Goal: Register for event/course

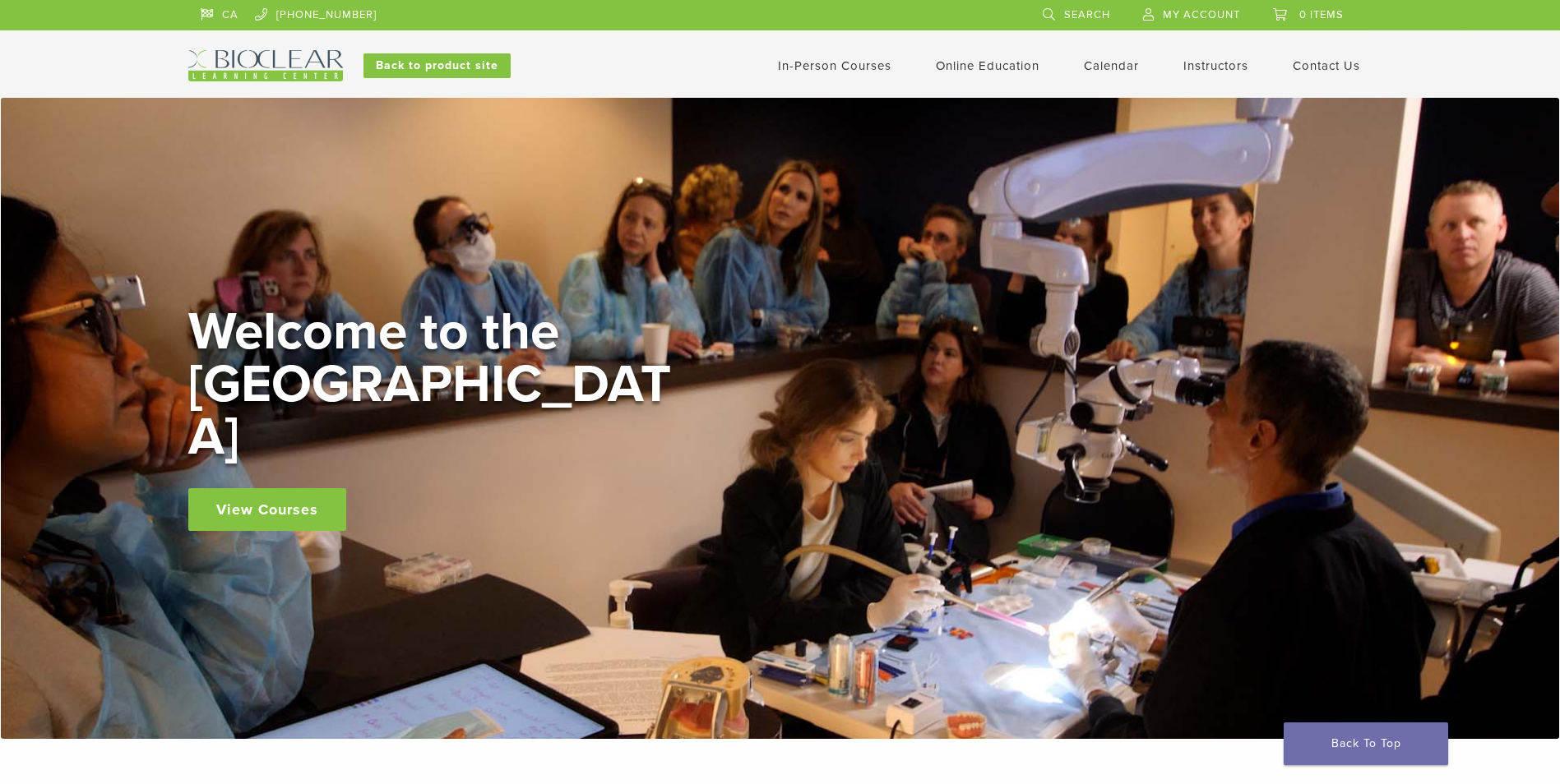
click at [859, 61] on link "In-Person Courses" at bounding box center [834, 65] width 113 height 14
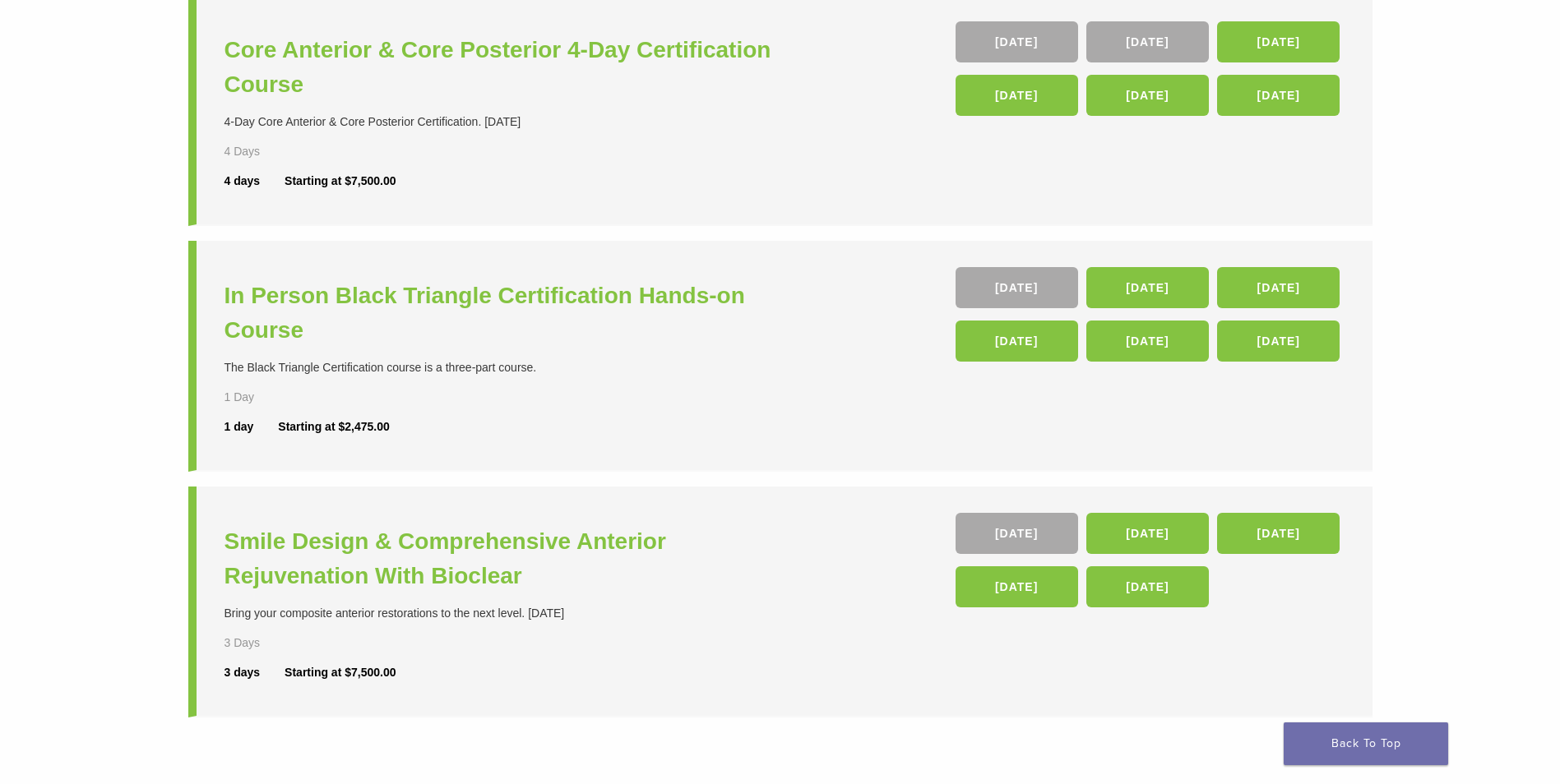
scroll to position [329, 0]
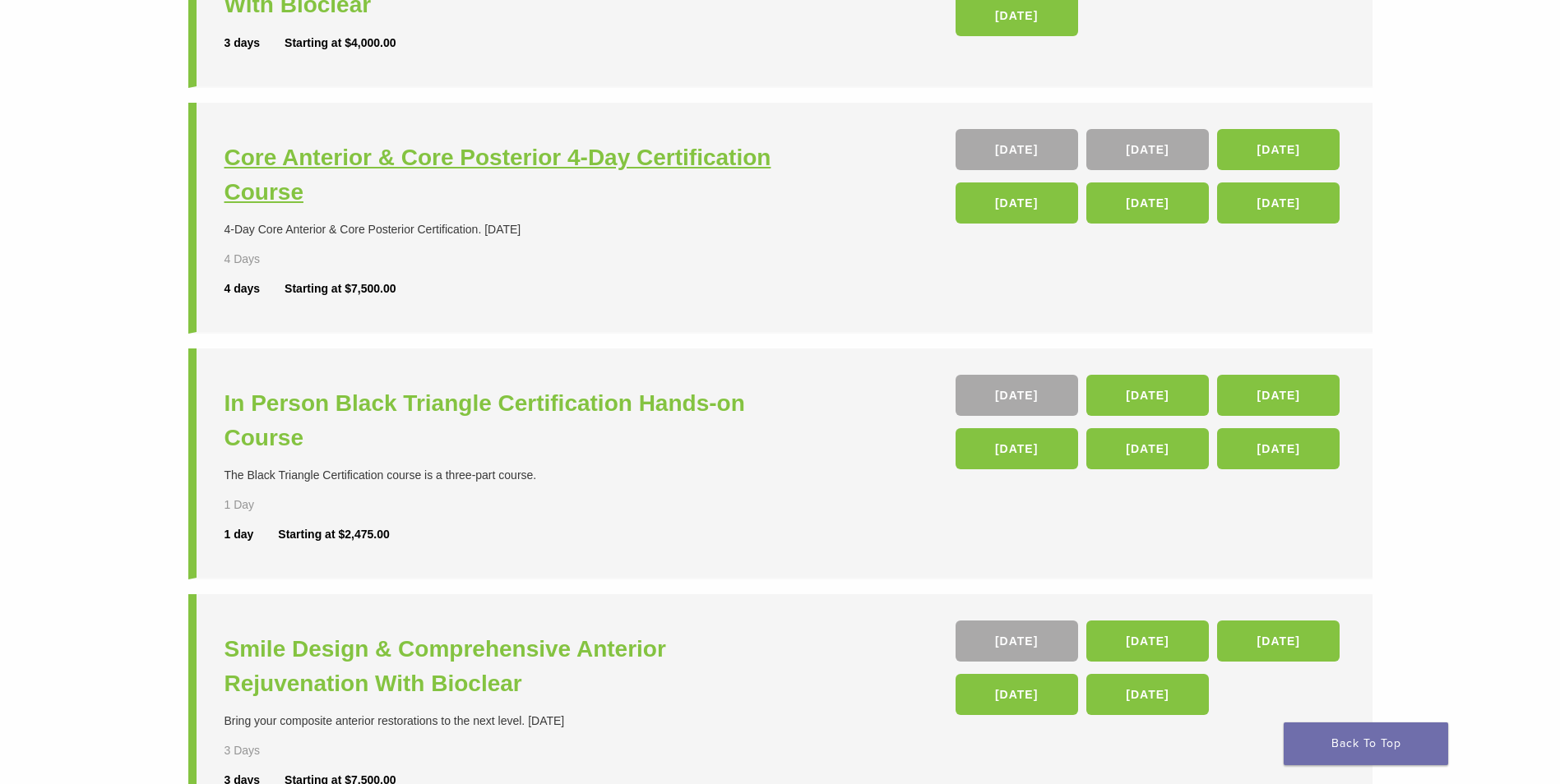
drag, startPoint x: 519, startPoint y: 155, endPoint x: 534, endPoint y: 157, distance: 15.1
click at [501, 166] on h3 "Core Anterior & Core Posterior 4-Day Certification Course" at bounding box center [504, 175] width 560 height 69
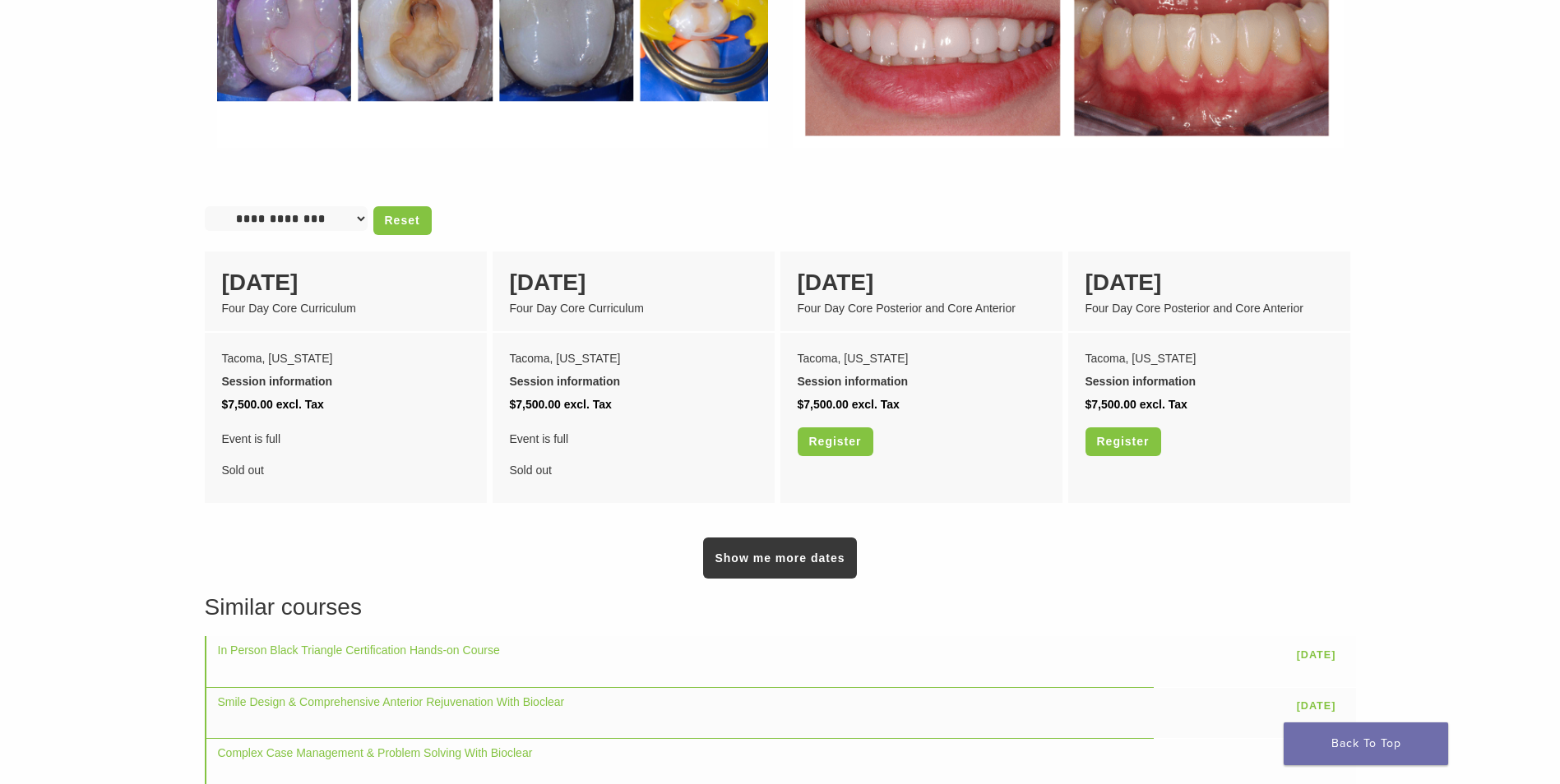
scroll to position [1315, 0]
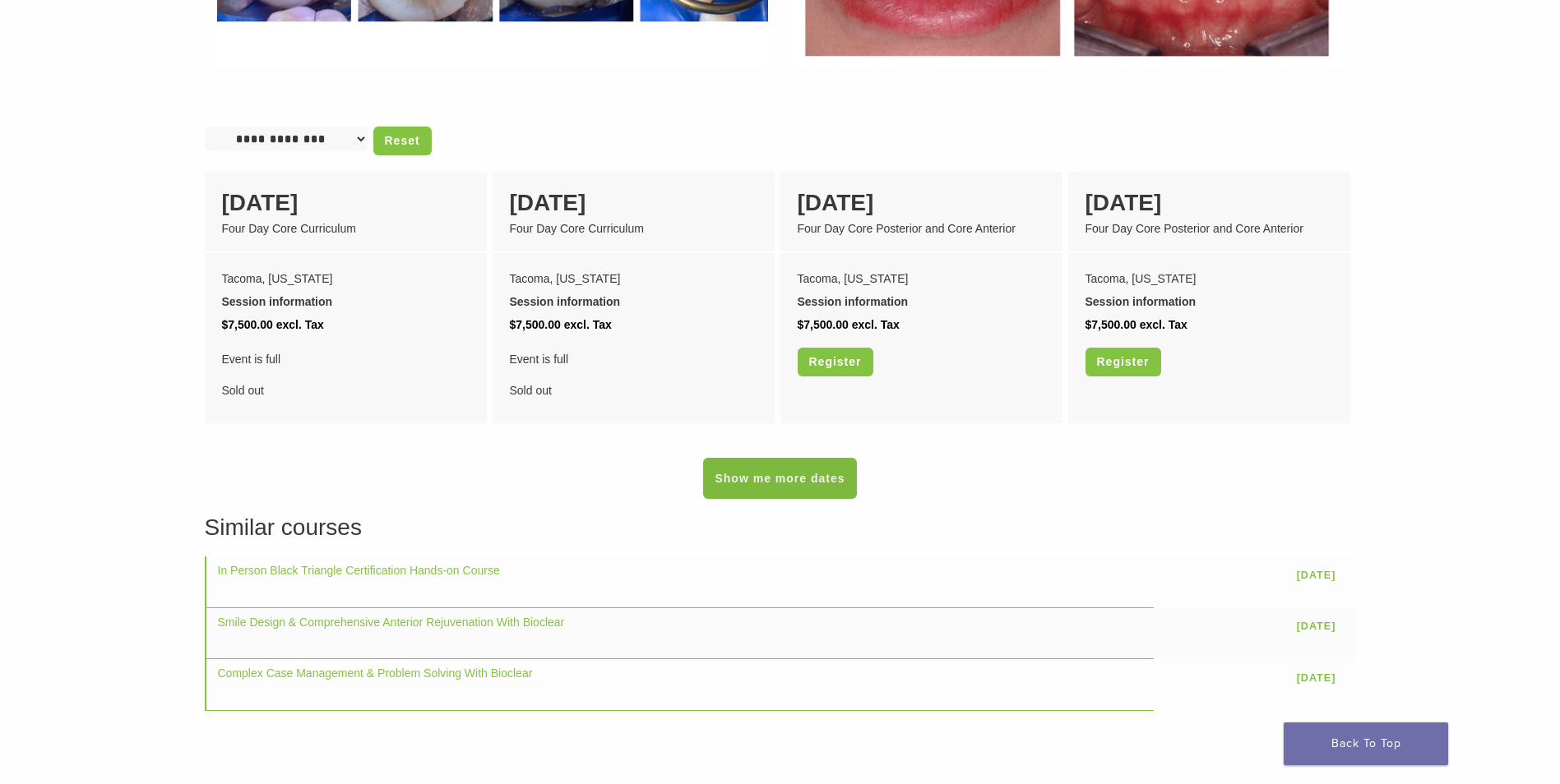
click at [777, 474] on link "Show me more dates" at bounding box center [779, 478] width 153 height 41
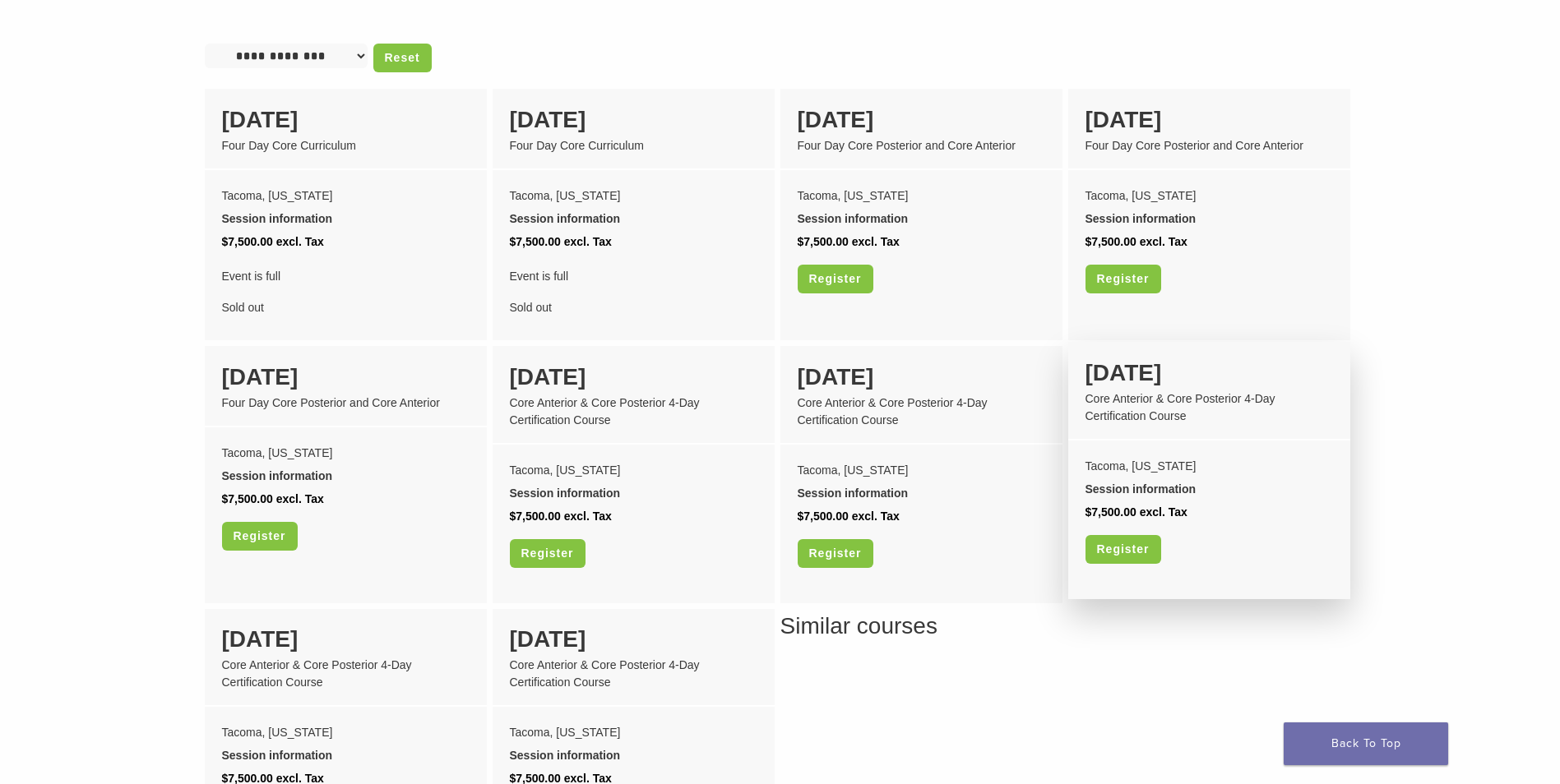
scroll to position [1398, 0]
